Goal: Information Seeking & Learning: Learn about a topic

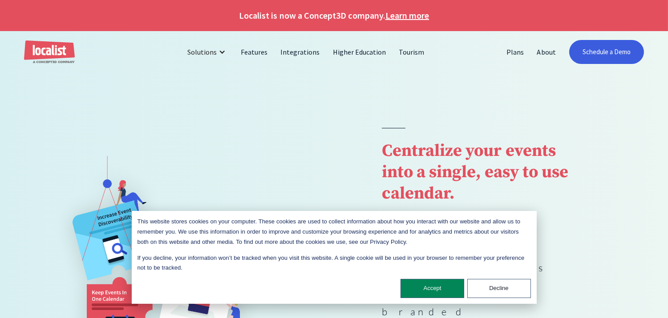
click at [402, 13] on link "Learn more" at bounding box center [407, 15] width 44 height 13
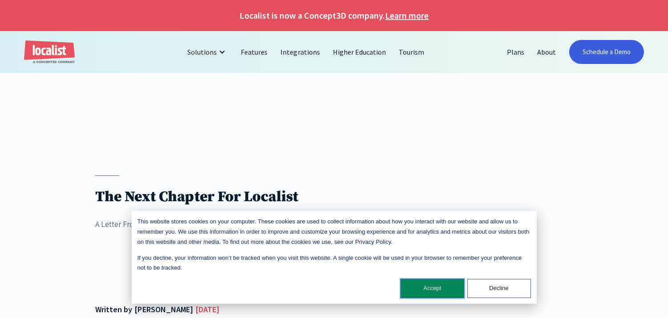
click at [433, 290] on button "Accept" at bounding box center [432, 288] width 64 height 19
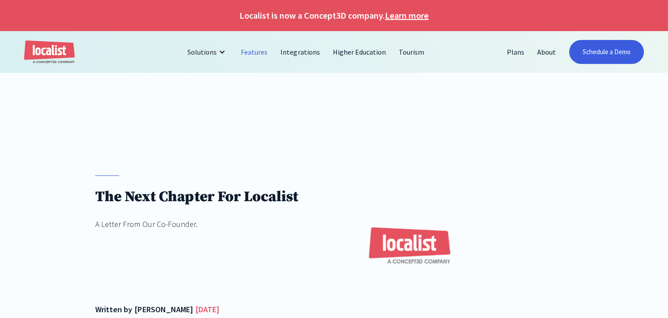
click at [249, 52] on link "Features" at bounding box center [254, 51] width 40 height 21
